Goal: Find contact information: Find contact information

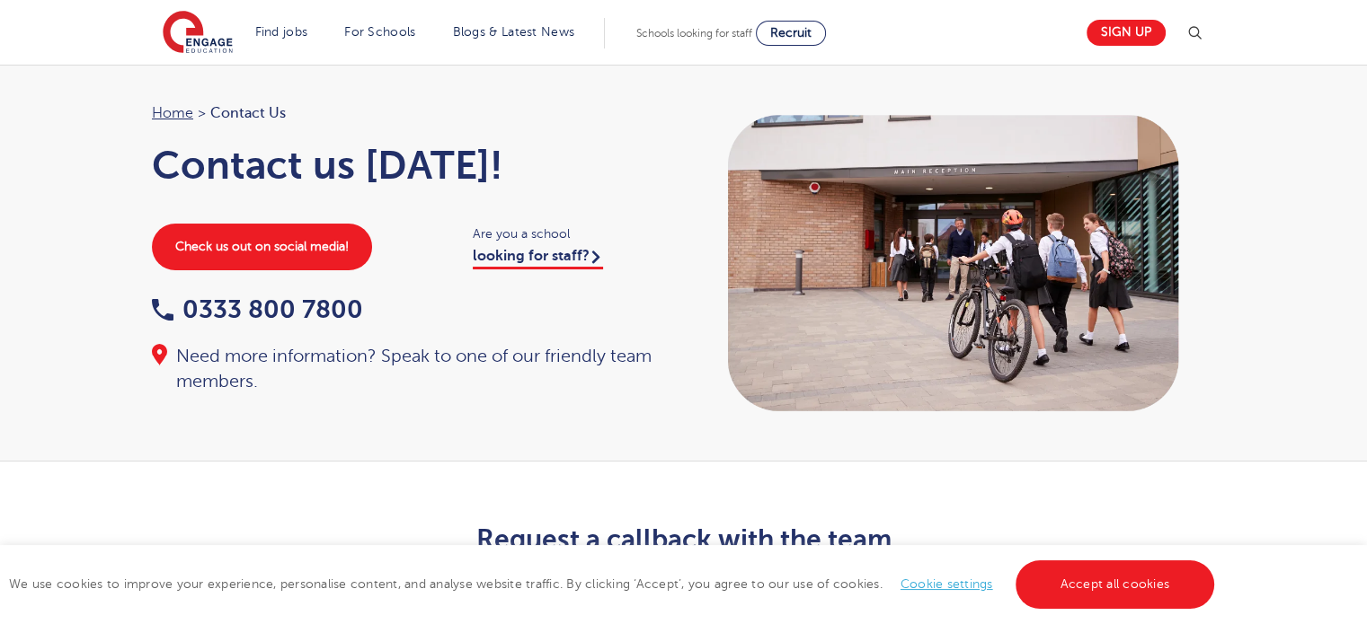
click at [474, 400] on div "Home > Contact Us Contact us [DATE]! Check us out on social media! Are you a sc…" at bounding box center [683, 263] width 1099 height 323
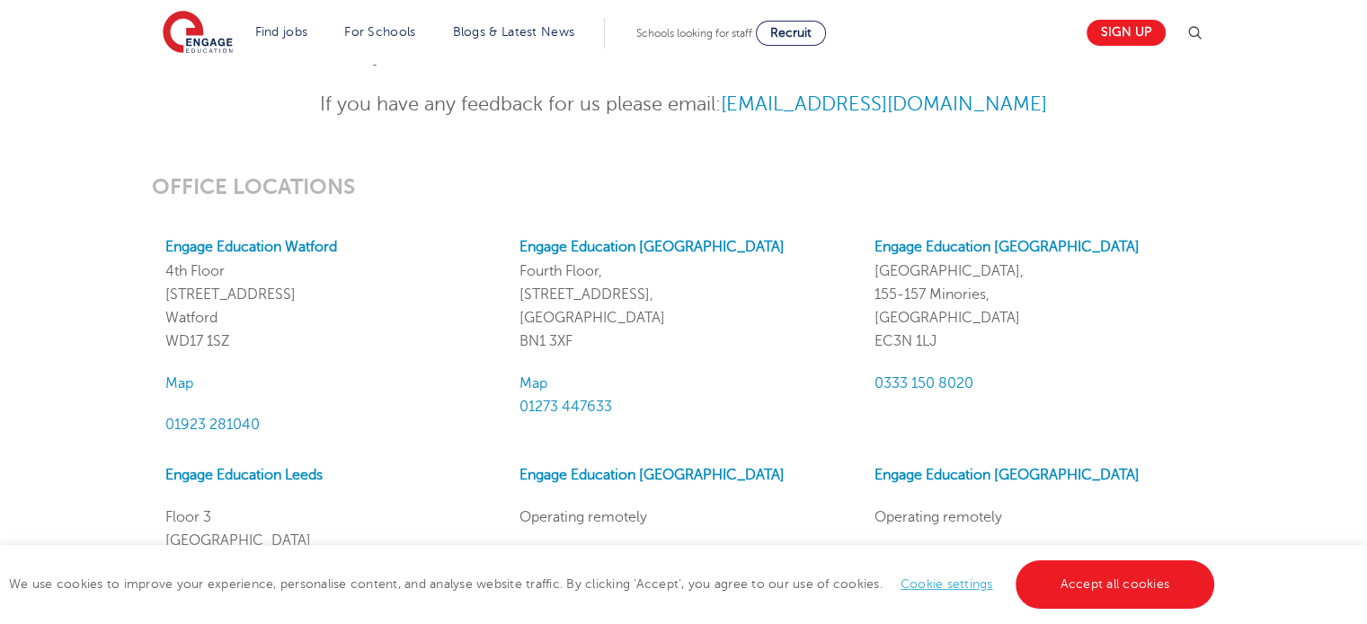
scroll to position [1482, 0]
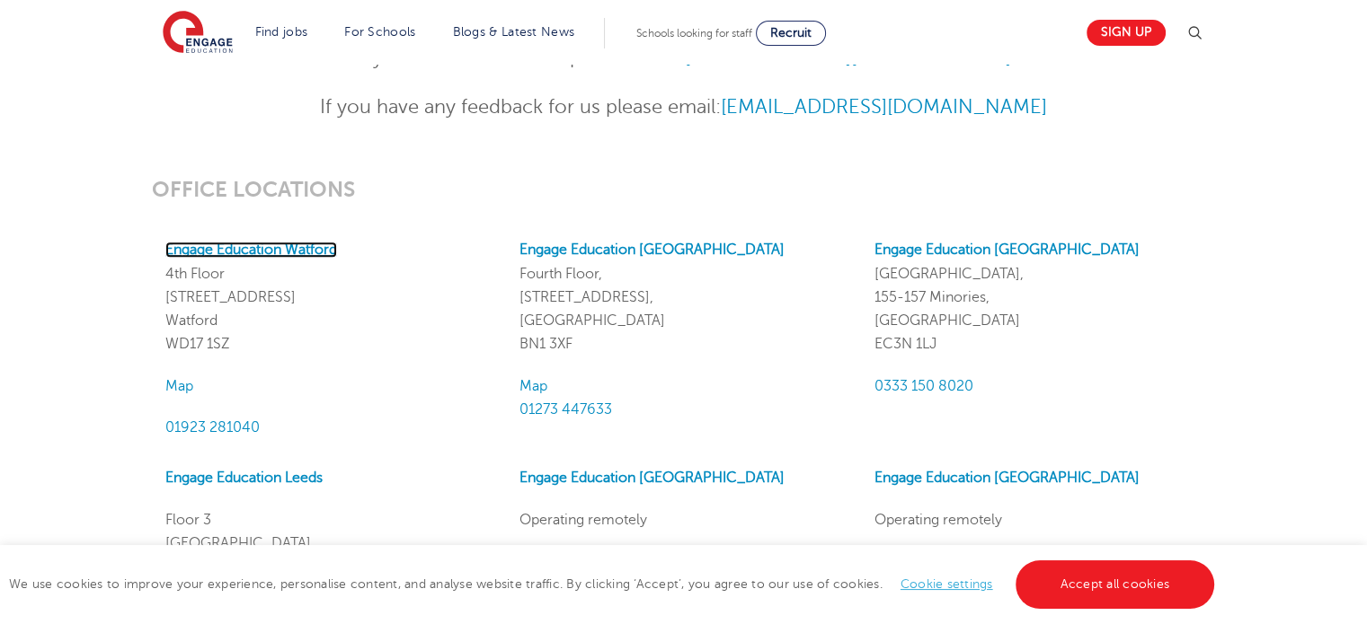
click at [260, 251] on strong "Engage Education Watford" at bounding box center [251, 250] width 172 height 16
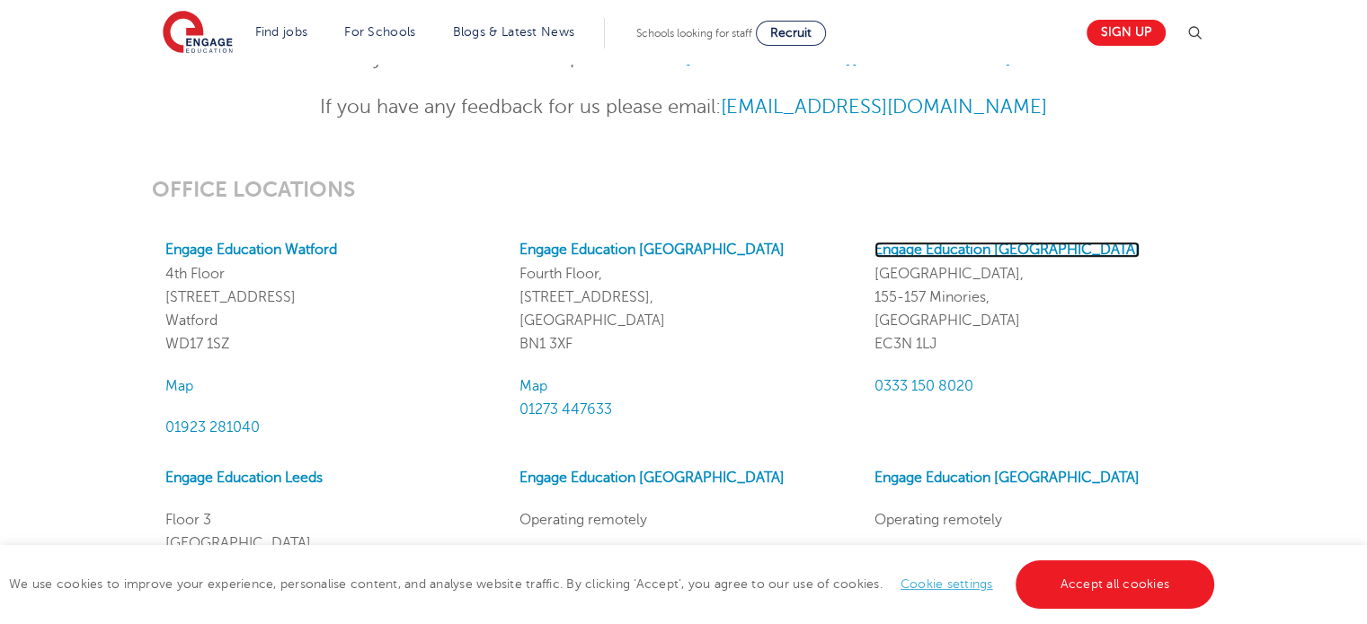
click at [960, 243] on strong "Engage Education [GEOGRAPHIC_DATA]" at bounding box center [1006, 250] width 265 height 16
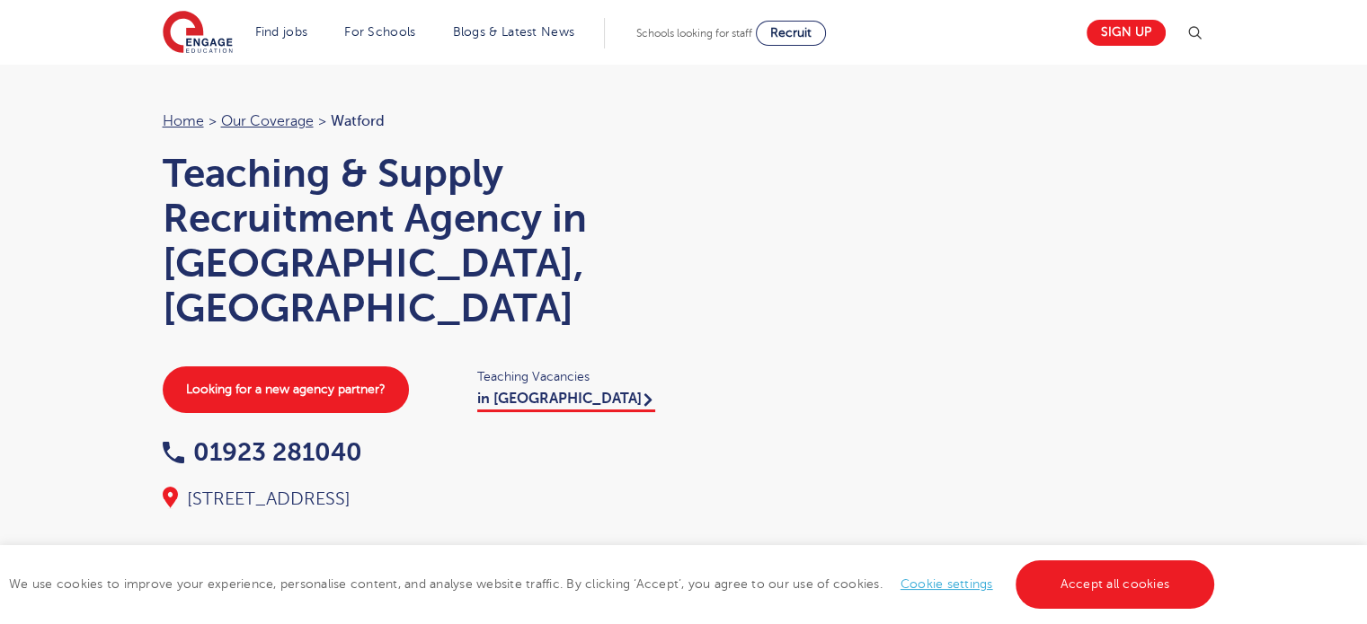
click at [846, 259] on div at bounding box center [953, 271] width 503 height 323
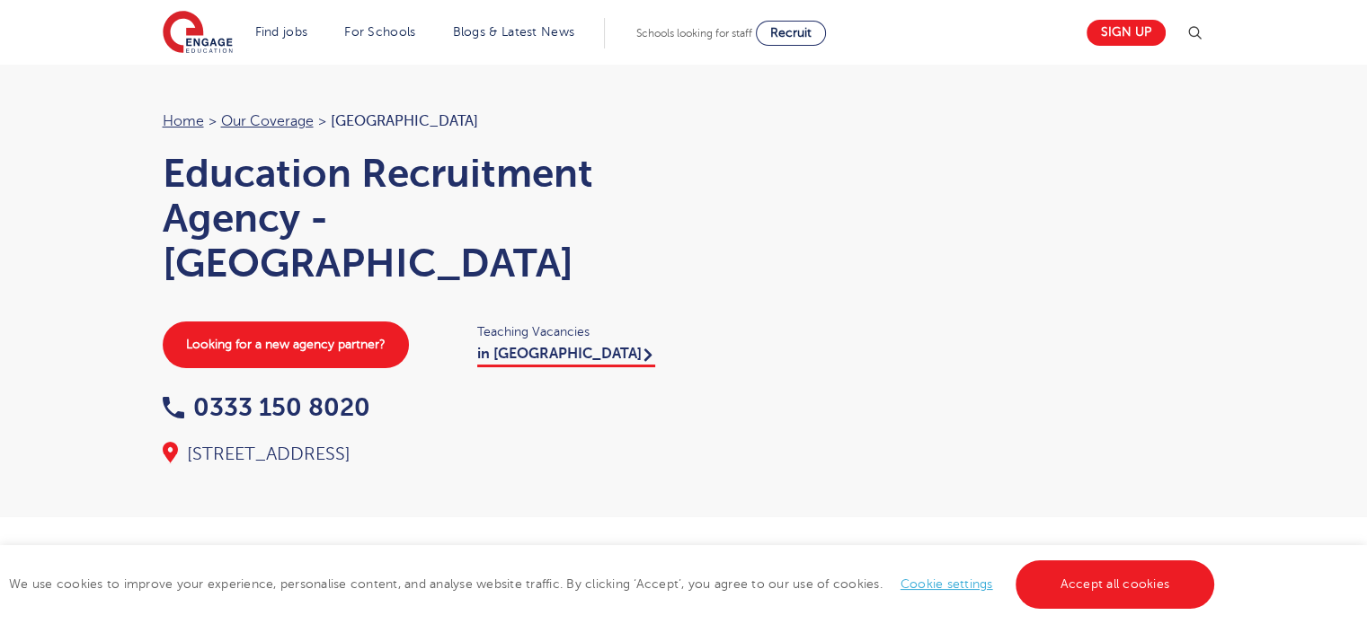
click at [879, 217] on div at bounding box center [953, 271] width 503 height 323
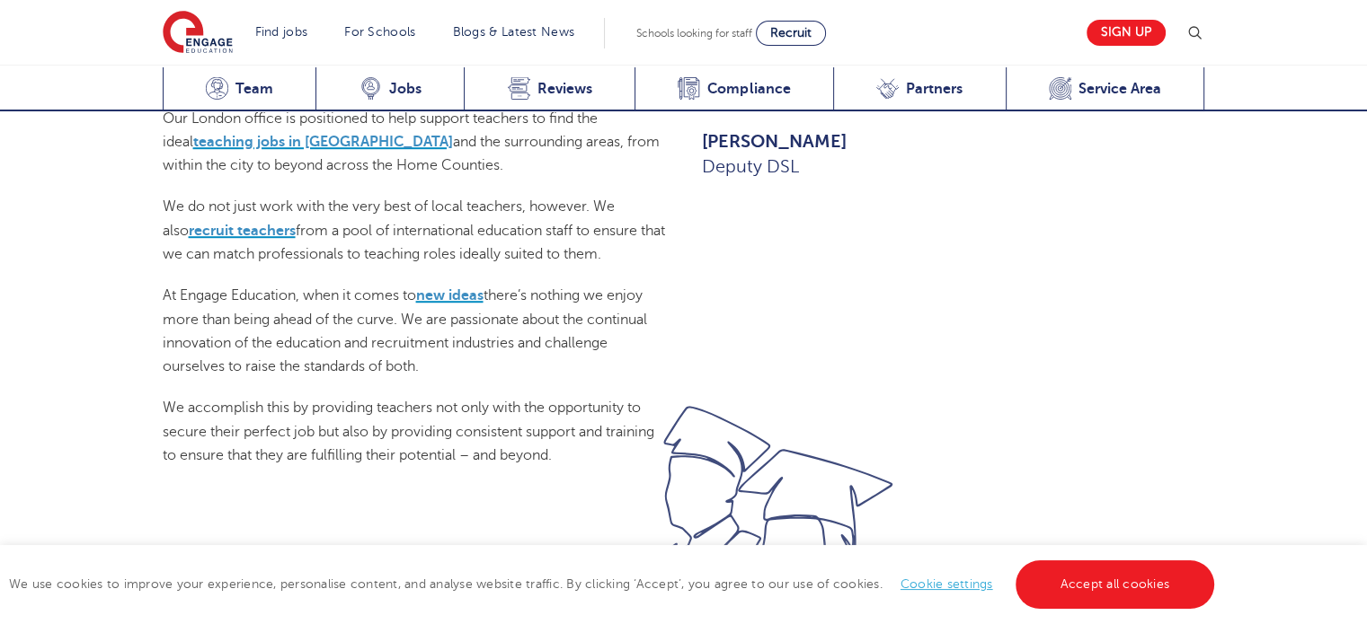
scroll to position [1186, 0]
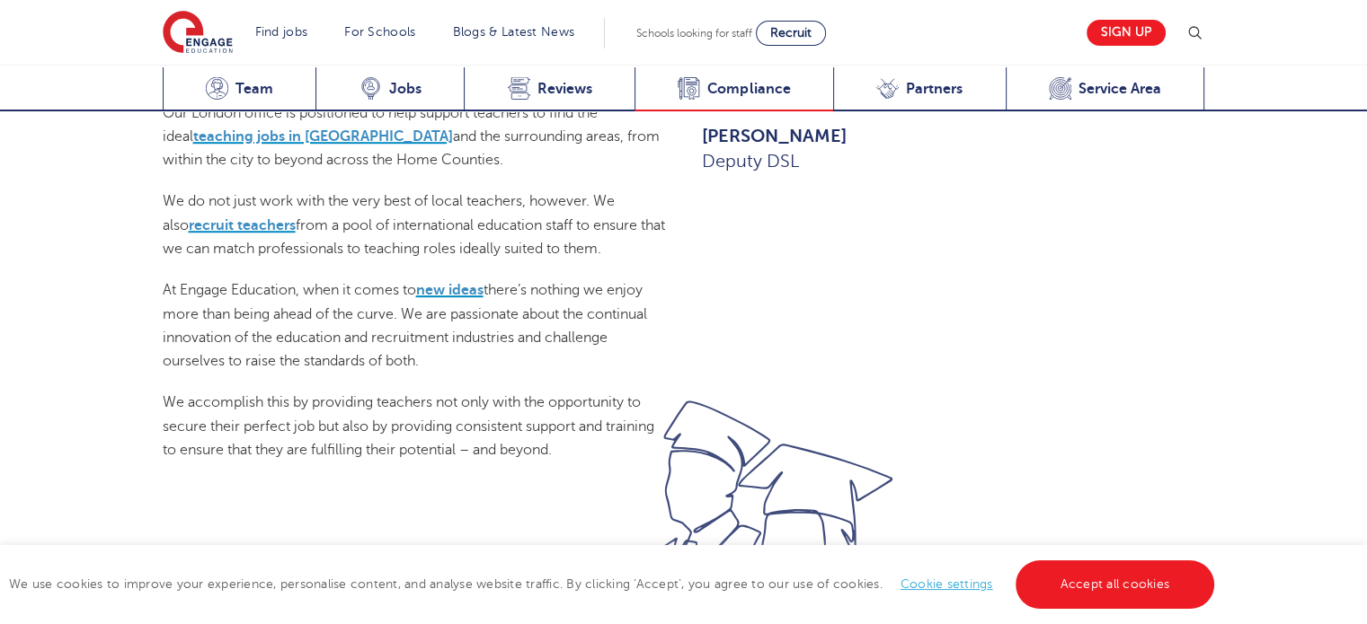
click at [744, 88] on span "Compliance" at bounding box center [748, 89] width 83 height 18
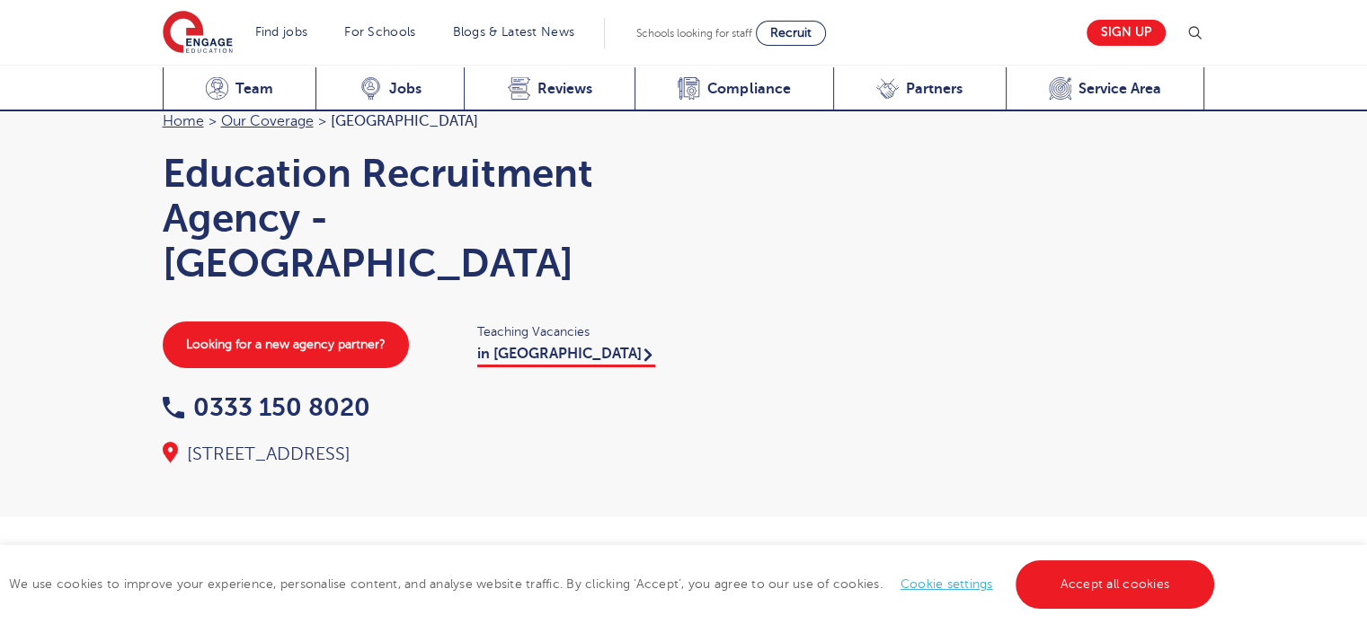
scroll to position [3839, 0]
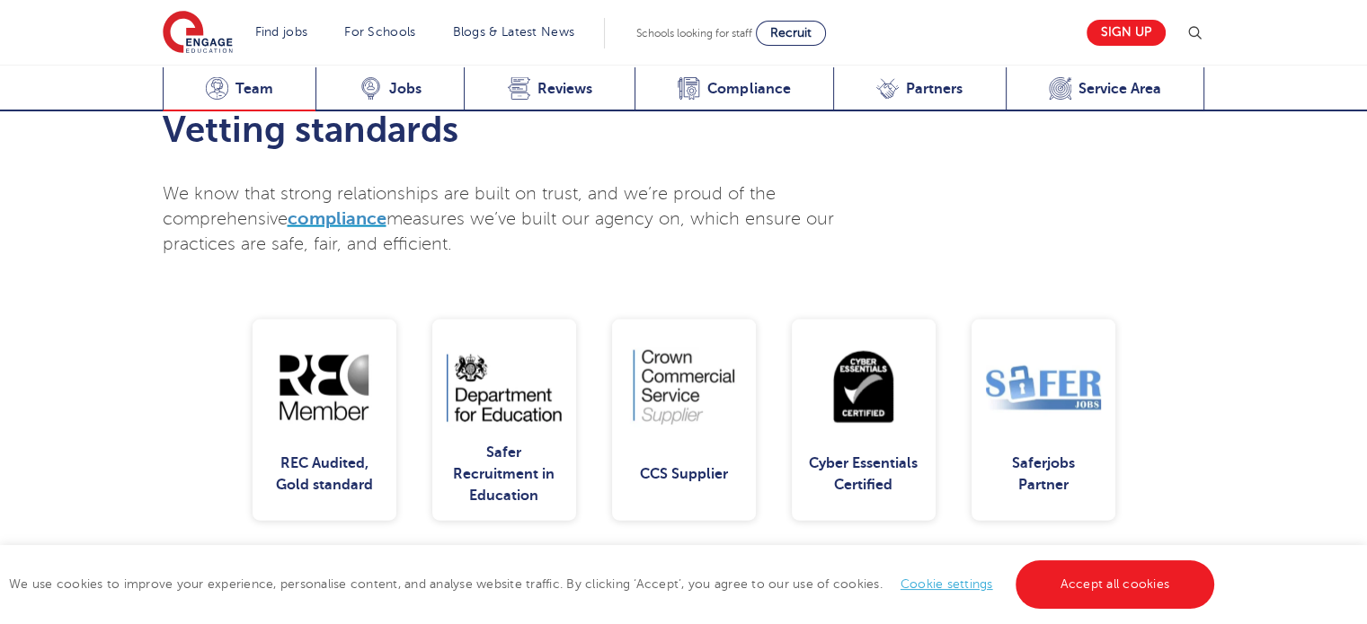
click at [241, 89] on span "Team" at bounding box center [254, 89] width 38 height 18
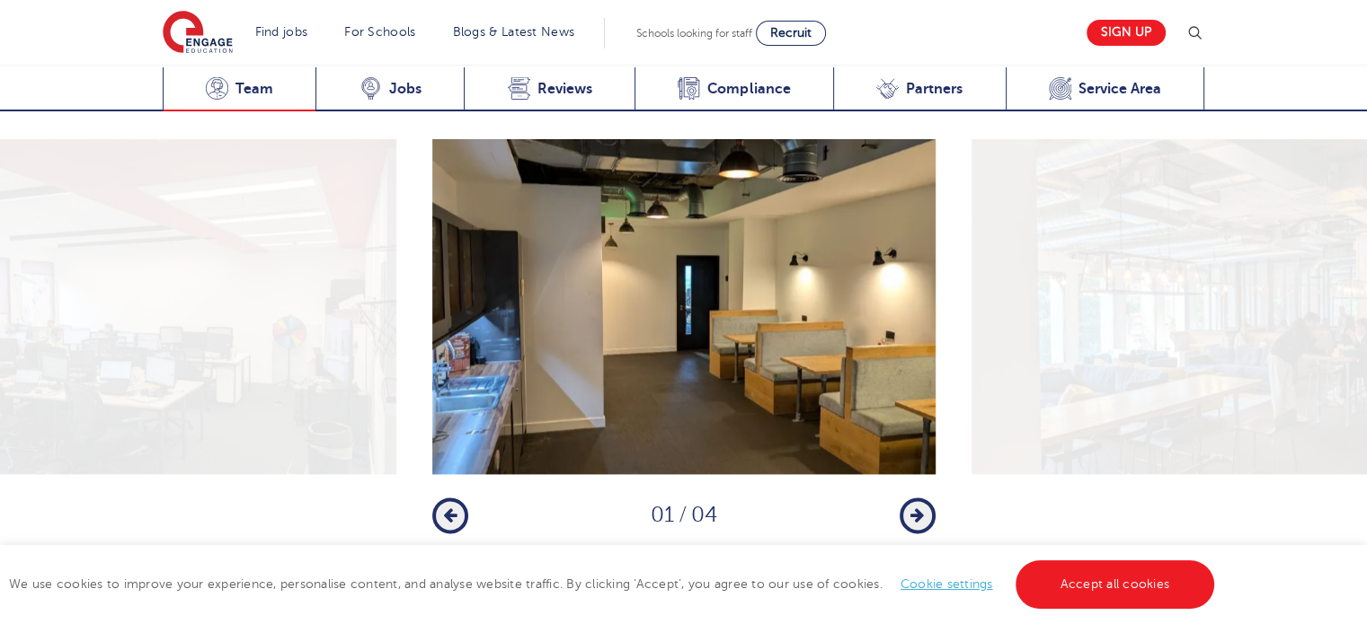
scroll to position [1926, 0]
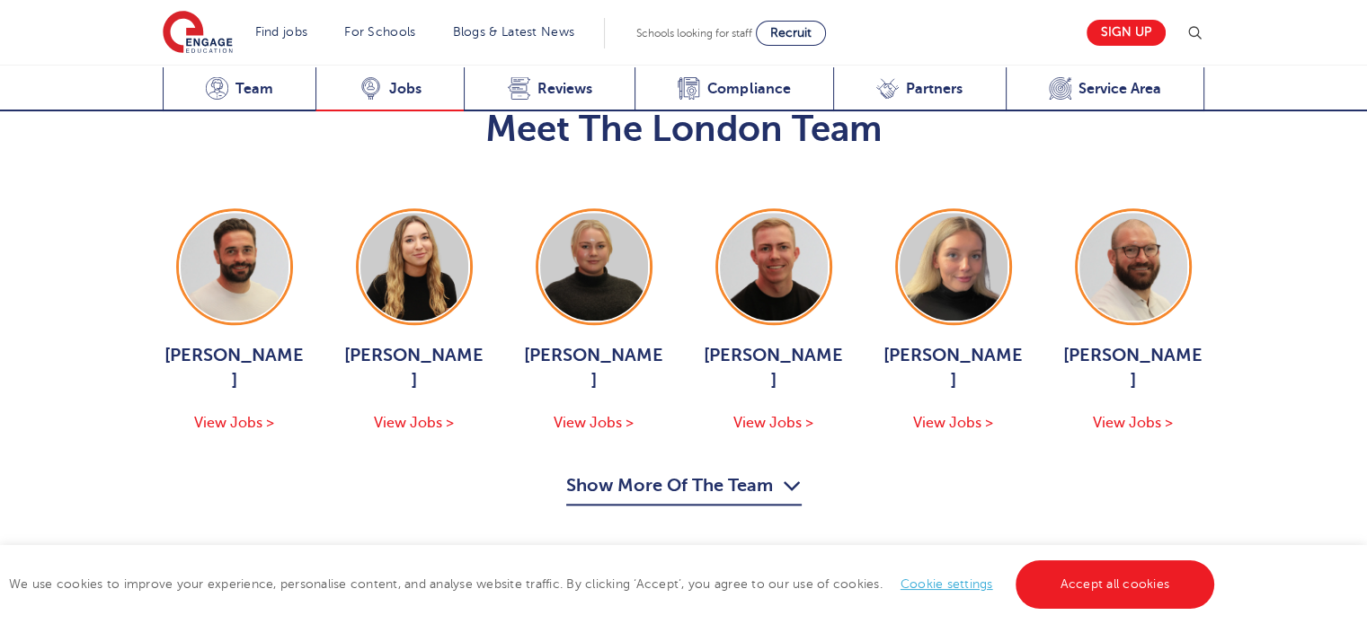
click at [404, 81] on span "Jobs" at bounding box center [405, 89] width 32 height 18
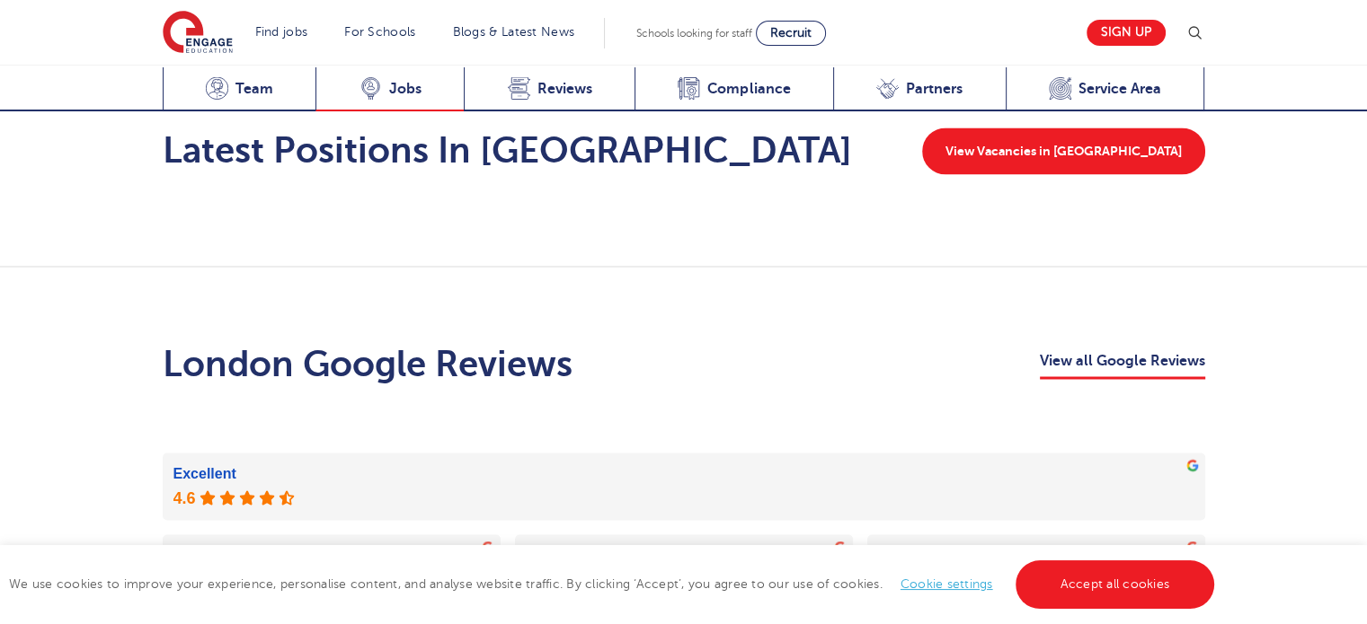
scroll to position [3035, 0]
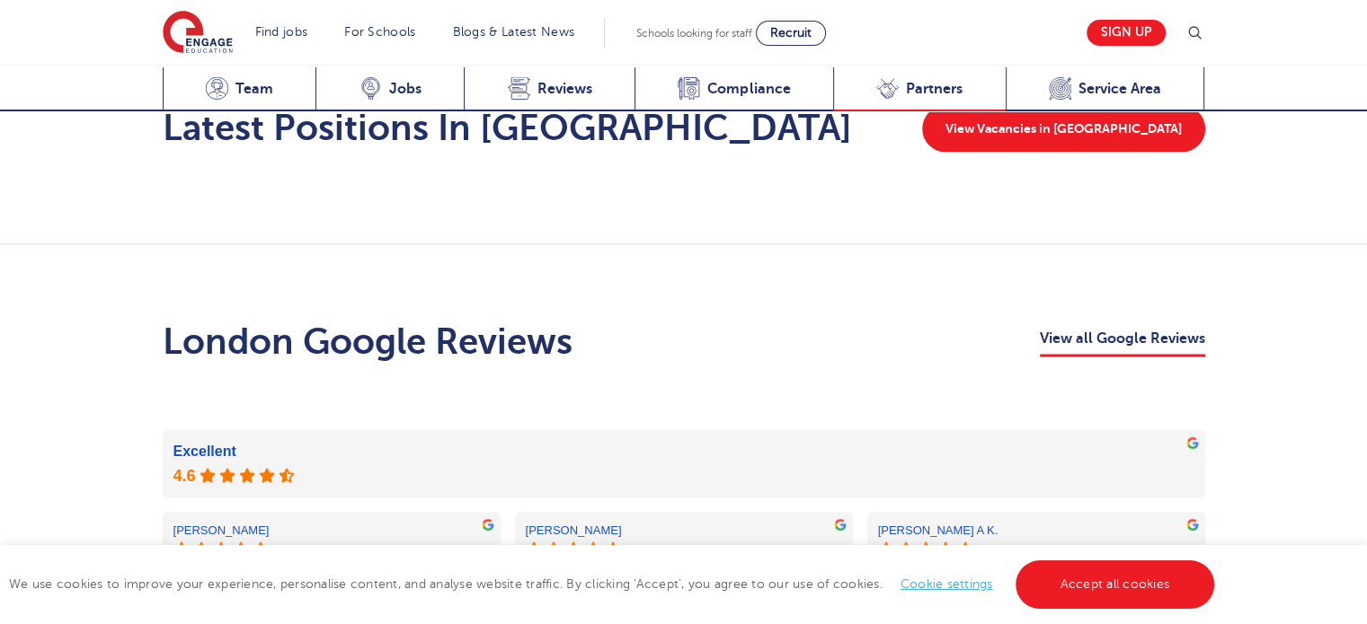
click at [945, 91] on span "Partners" at bounding box center [934, 89] width 57 height 18
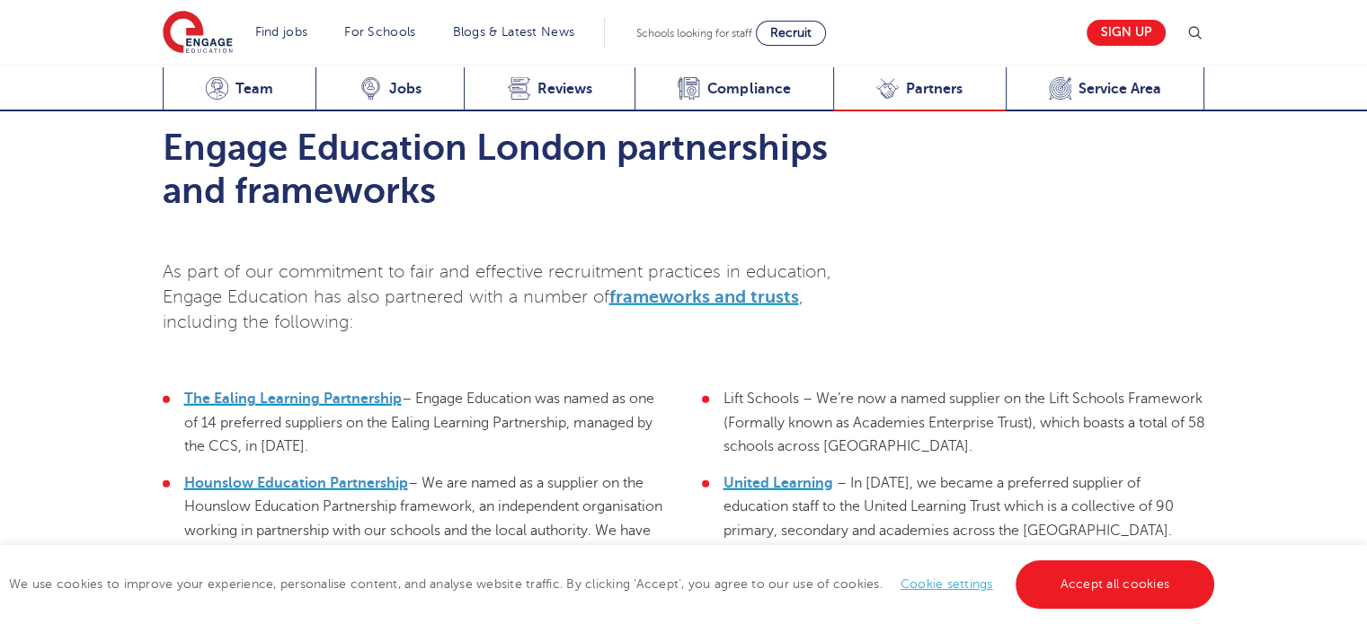
scroll to position [4392, 0]
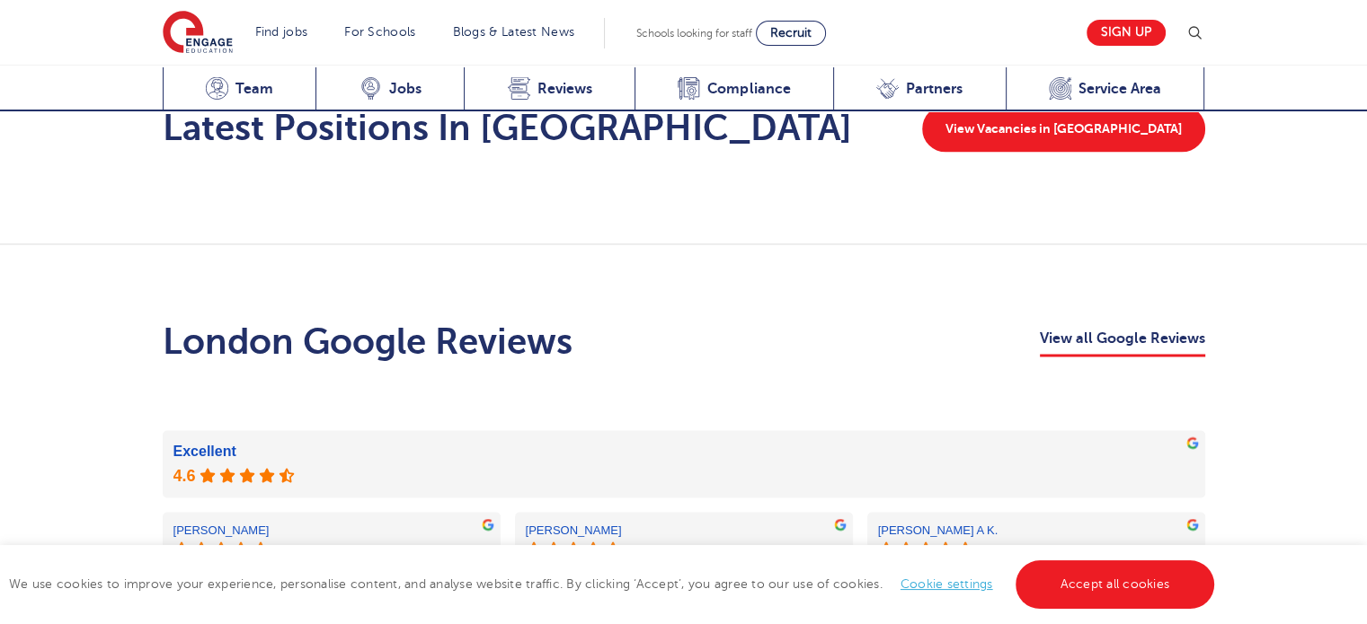
scroll to position [1926, 0]
